Goal: Navigation & Orientation: Find specific page/section

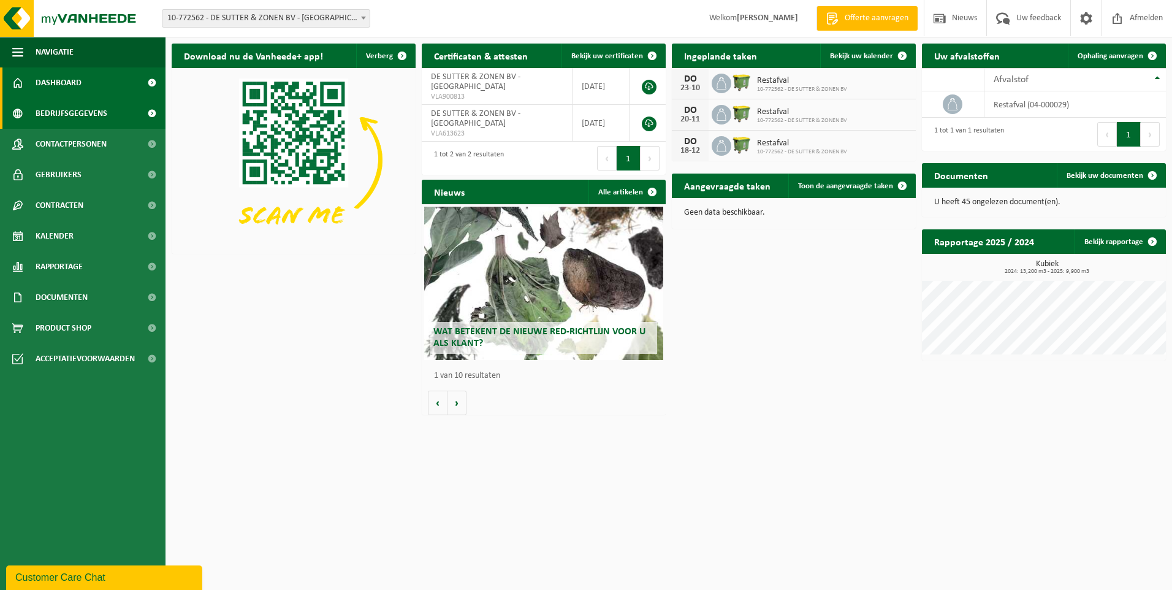
click at [55, 108] on span "Bedrijfsgegevens" at bounding box center [72, 113] width 72 height 31
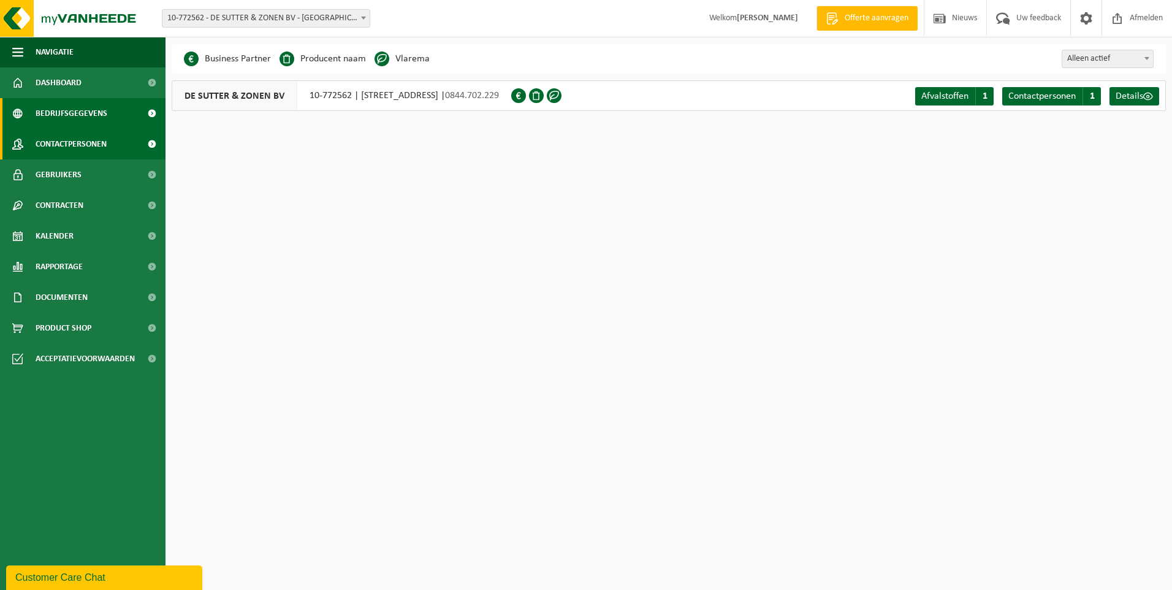
click at [50, 143] on span "Contactpersonen" at bounding box center [71, 144] width 71 height 31
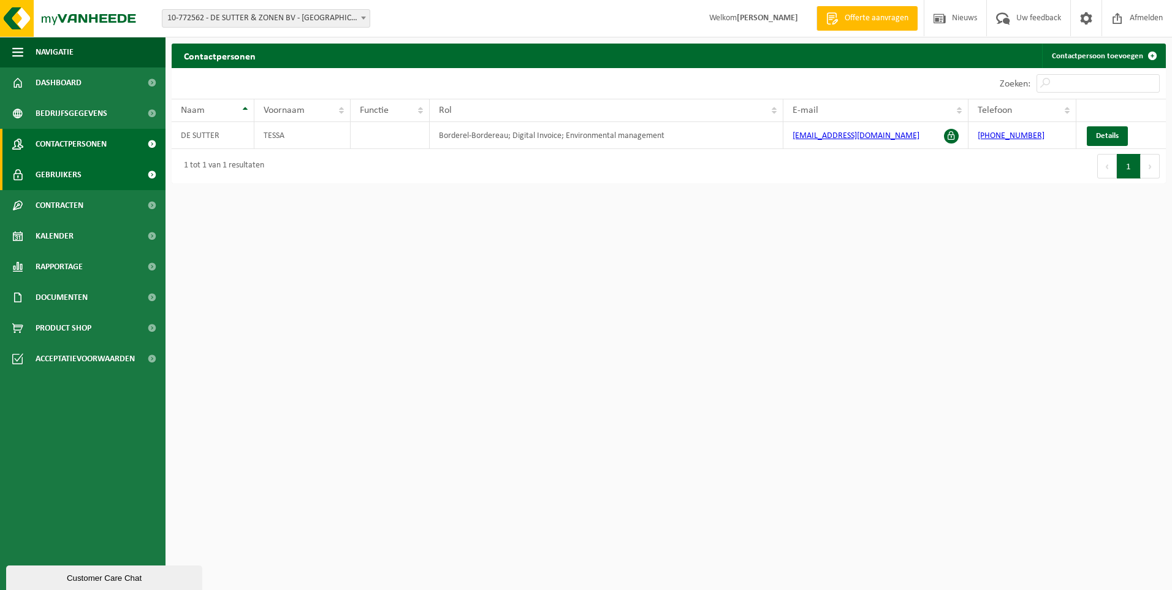
click at [50, 172] on span "Gebruikers" at bounding box center [59, 174] width 46 height 31
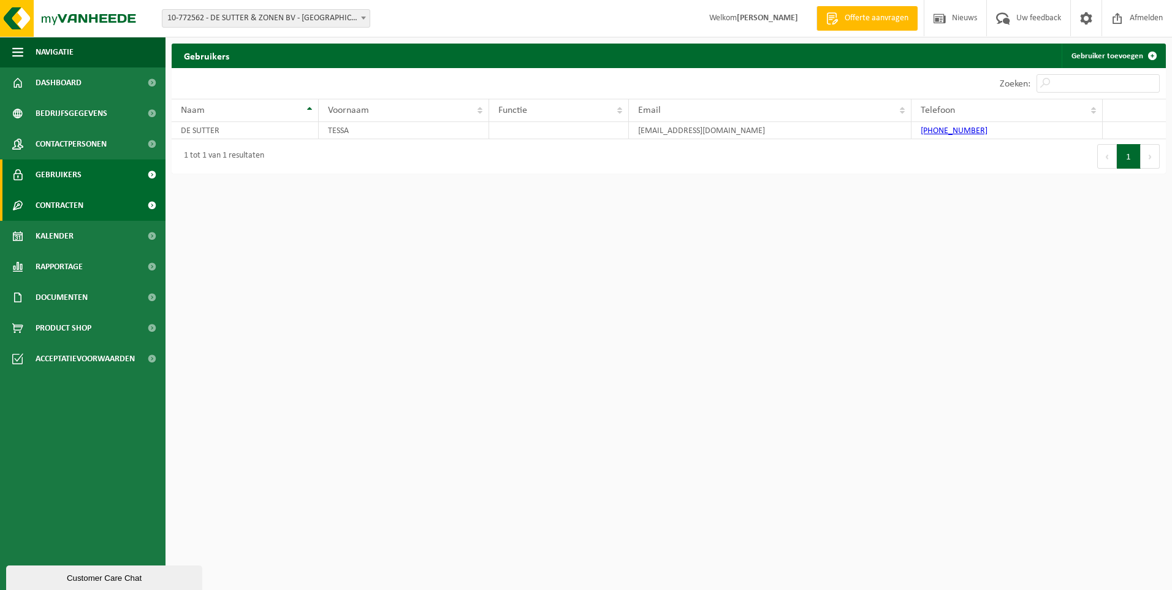
click at [59, 200] on span "Contracten" at bounding box center [60, 205] width 48 height 31
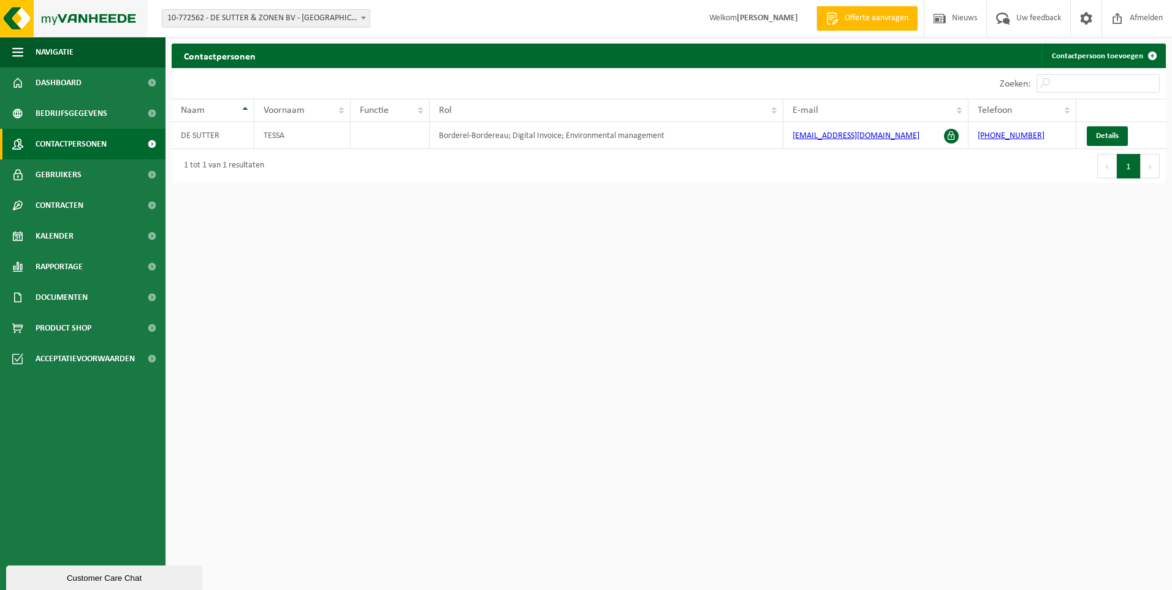
click at [84, 17] on img at bounding box center [73, 18] width 147 height 37
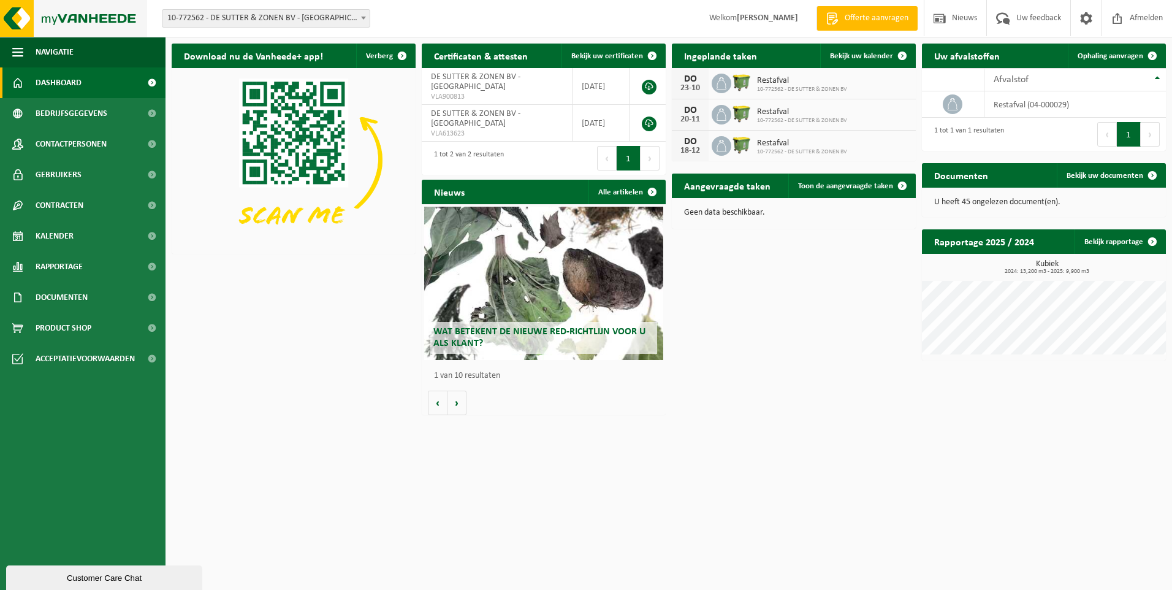
click at [115, 16] on img at bounding box center [73, 18] width 147 height 37
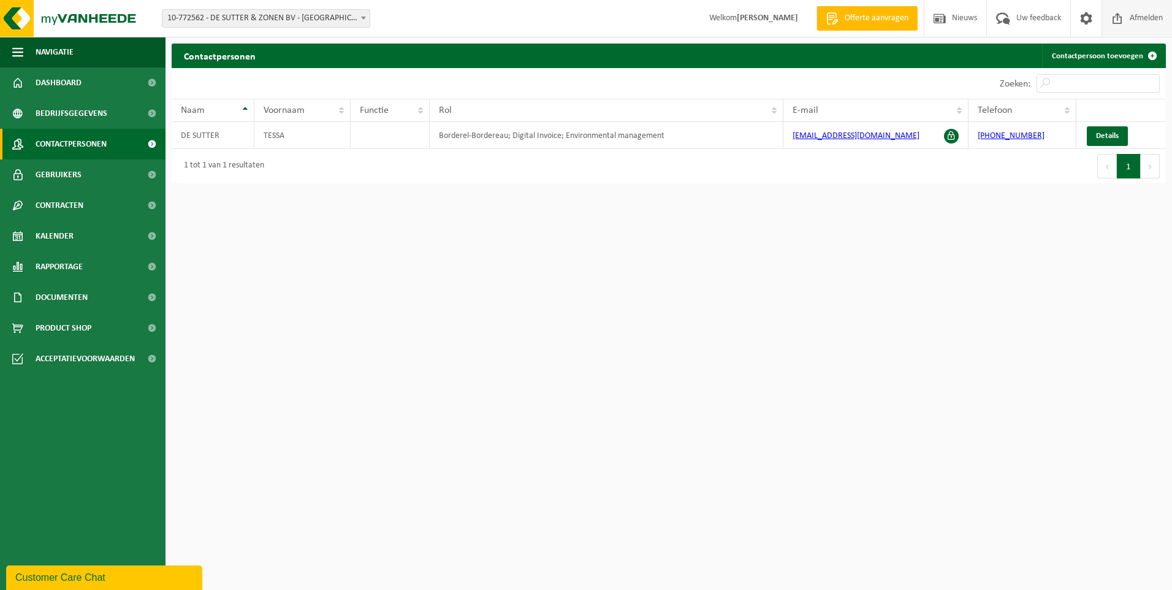
click at [1137, 21] on span "Afmelden" at bounding box center [1146, 18] width 39 height 36
